Goal: Complete application form

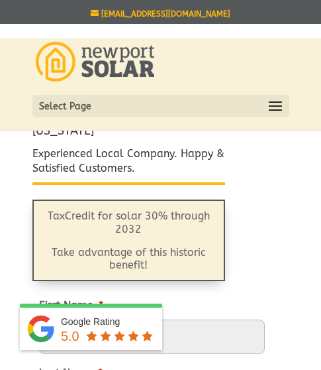
scroll to position [208, 0]
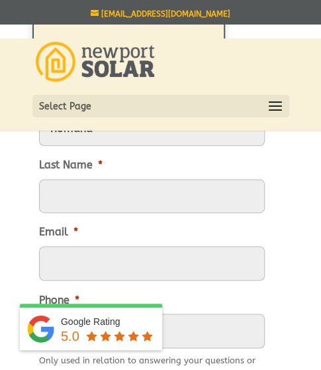
type input "Romana"
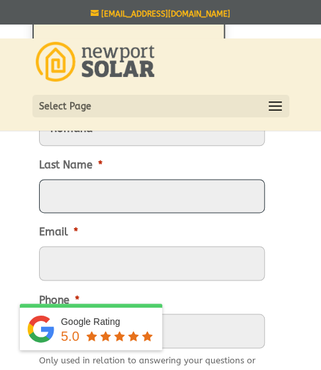
scroll to position [0, 0]
click at [116, 203] on input "Last Name *" at bounding box center [152, 196] width 226 height 34
type input "Lio"
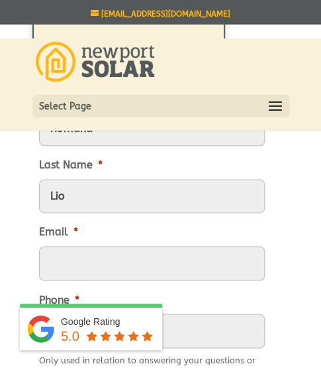
click at [79, 276] on input "Email *" at bounding box center [152, 263] width 226 height 34
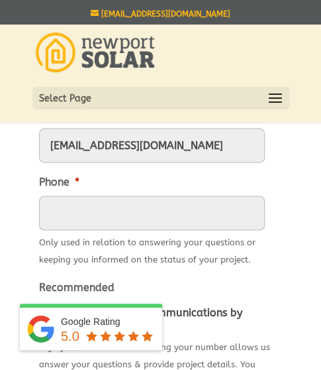
scroll to position [362, 0]
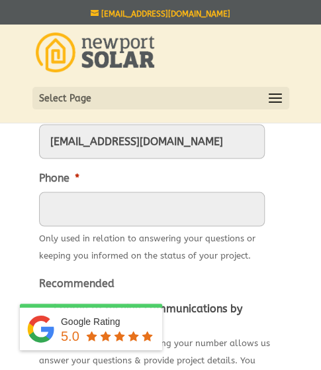
type input "[EMAIL_ADDRESS][DOMAIN_NAME]"
click at [121, 221] on input "(___) ___-____" at bounding box center [152, 208] width 226 height 34
type input "[PHONE_NUMBER]"
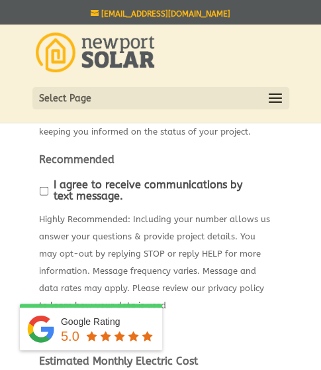
scroll to position [515, 0]
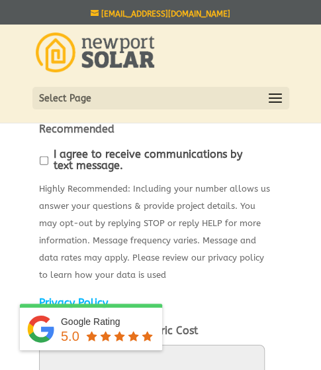
click at [42, 157] on input "I agree to receive communications by text message." at bounding box center [44, 160] width 9 height 9
checkbox input "true"
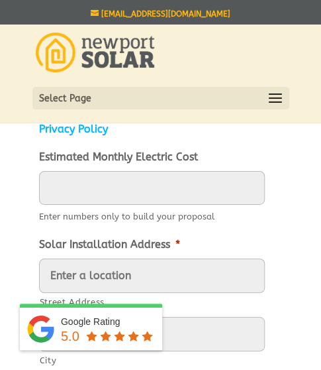
scroll to position [659, 0]
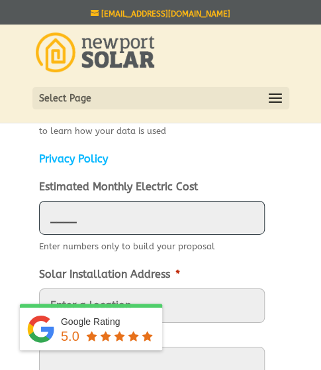
click at [144, 214] on input "____" at bounding box center [152, 218] width 226 height 34
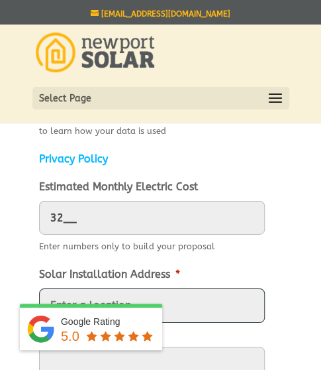
type input "32"
click at [189, 303] on input "Street Address" at bounding box center [152, 305] width 226 height 34
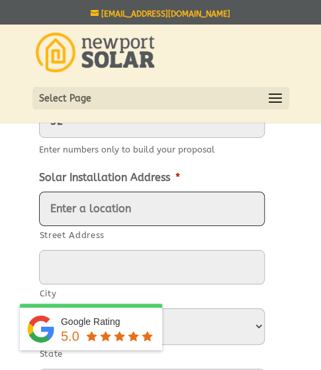
scroll to position [773, 0]
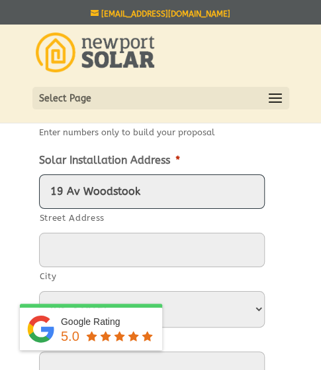
type input "19 Av Woodstook"
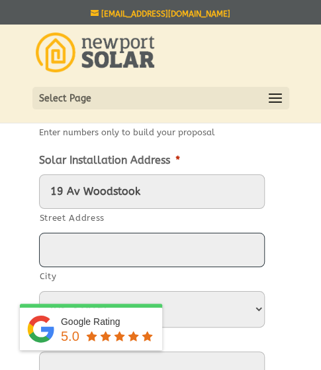
click at [208, 250] on input "City" at bounding box center [152, 249] width 226 height 34
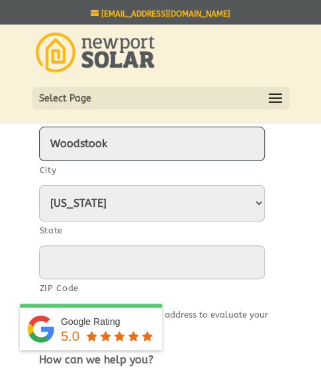
scroll to position [892, 0]
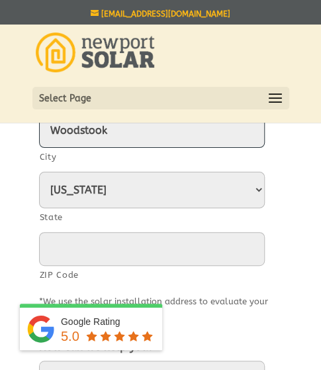
type input "Woodstook"
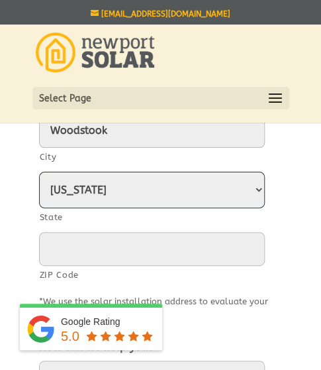
click at [156, 194] on select "[US_STATE] [US_STATE] [US_STATE] [US_STATE] [US_STATE] [US_STATE] [US_STATE] [U…" at bounding box center [152, 190] width 226 height 36
select select "[US_STATE]"
click at [39, 172] on select "[US_STATE] [US_STATE] [US_STATE] [US_STATE] [US_STATE] [US_STATE] [US_STATE] [U…" at bounding box center [152, 190] width 226 height 36
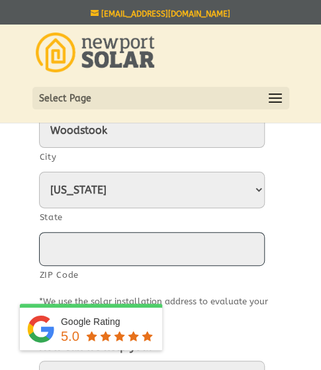
click at [113, 244] on input "ZIP Code" at bounding box center [152, 249] width 226 height 34
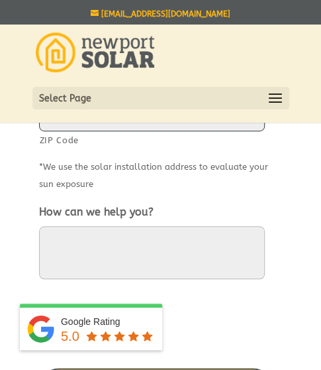
scroll to position [1040, 0]
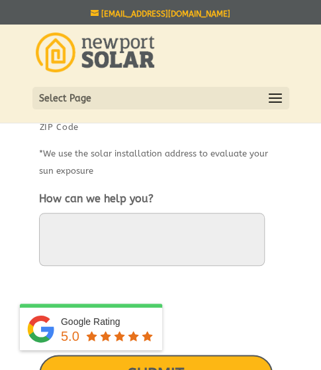
type input "30189"
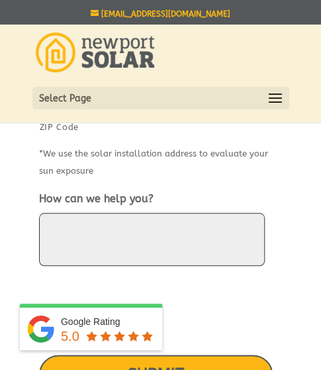
click at [98, 242] on textarea "How can we help you?" at bounding box center [152, 239] width 226 height 53
type textarea "n"
type textarea "N/A"
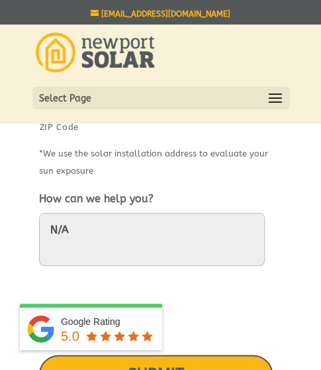
scroll to position [1104, 0]
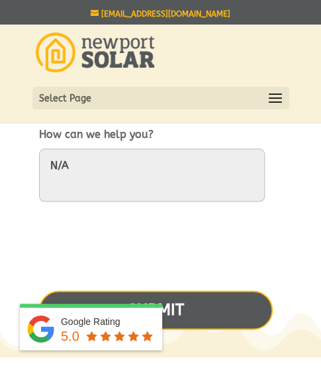
click at [219, 304] on input "SUBMIT" at bounding box center [156, 309] width 234 height 39
click at [180, 308] on input "SUBMIT" at bounding box center [156, 309] width 234 height 39
click at [187, 299] on input "SUBMIT" at bounding box center [156, 309] width 234 height 39
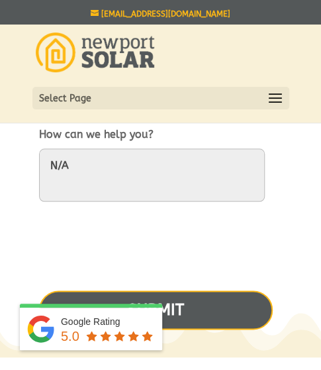
click at [187, 299] on input "SUBMIT" at bounding box center [156, 309] width 234 height 39
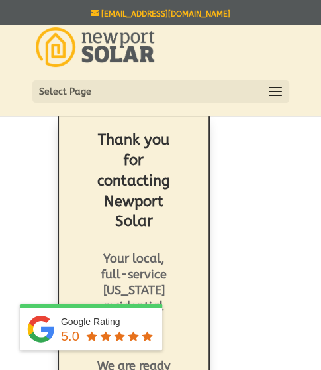
scroll to position [9, 0]
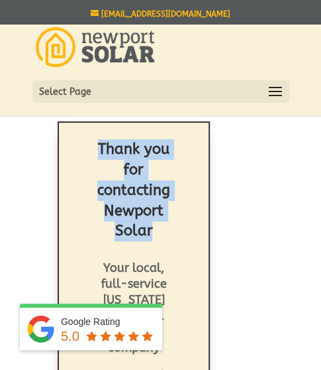
drag, startPoint x: 228, startPoint y: 177, endPoint x: 221, endPoint y: 31, distance: 145.9
click at [227, 73] on div "info@newportsolarri.com Facebook Instagram Facebook Instagram Call: 401-372-301…" at bounding box center [160, 285] width 321 height 590
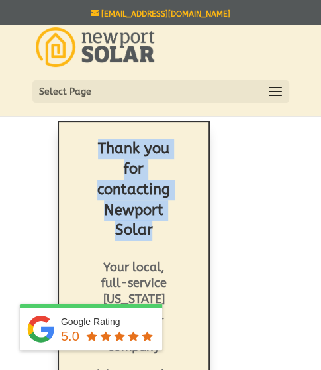
scroll to position [221, 0]
